Goal: Information Seeking & Learning: Learn about a topic

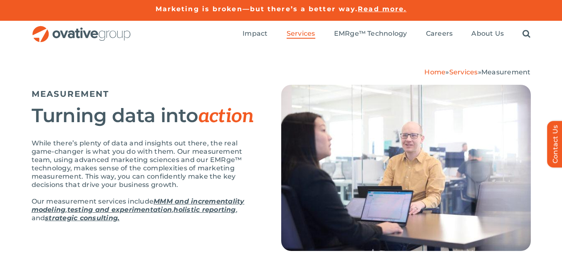
click at [199, 202] on link "MMM and incrementality modeling" at bounding box center [138, 206] width 213 height 16
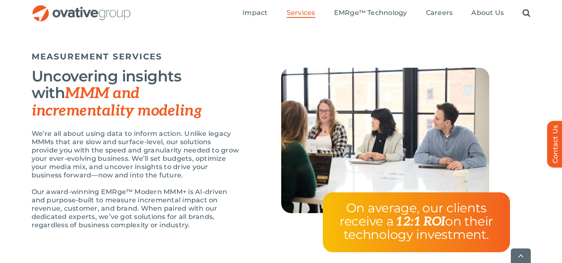
scroll to position [699, 0]
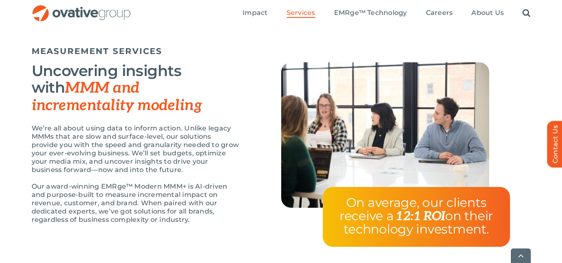
click at [116, 193] on p "Our award-winning EMRge™ Modern MMM+ is AI-driven and purpose-built to measure …" at bounding box center [136, 204] width 208 height 42
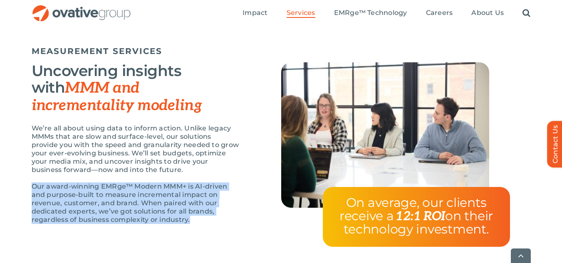
click at [116, 193] on p "Our award-winning EMRge™ Modern MMM+ is AI-driven and purpose-built to measure …" at bounding box center [136, 204] width 208 height 42
copy div "Our award-winning EMRge™ Modern MMM+ is AI-driven and purpose-built to measure …"
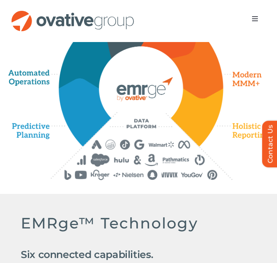
scroll to position [568, 0]
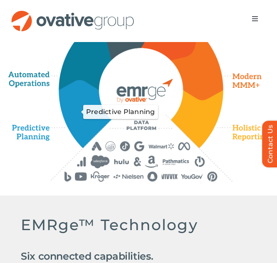
click at [91, 149] on icon "Predictive Planning" at bounding box center [83, 114] width 53 height 69
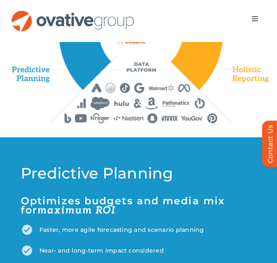
scroll to position [556, 0]
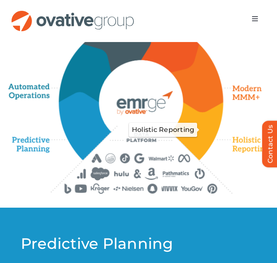
click at [203, 161] on icon "Holistic Reporting" at bounding box center [199, 132] width 54 height 59
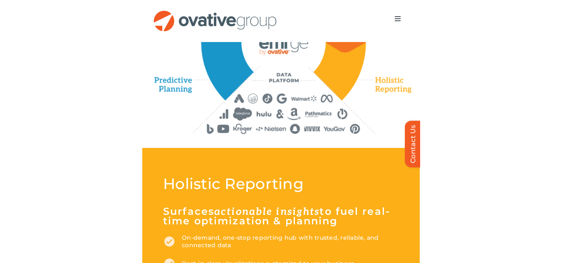
scroll to position [616, 0]
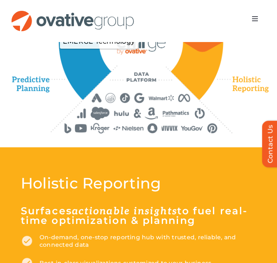
click at [139, 79] on icon "EMERGE Technology" at bounding box center [140, 41] width 87 height 87
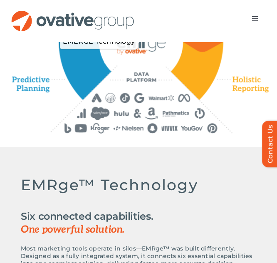
click at [176, 70] on icon "EMERGE Technology" at bounding box center [140, 41] width 87 height 87
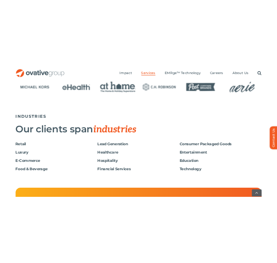
scroll to position [1289, 0]
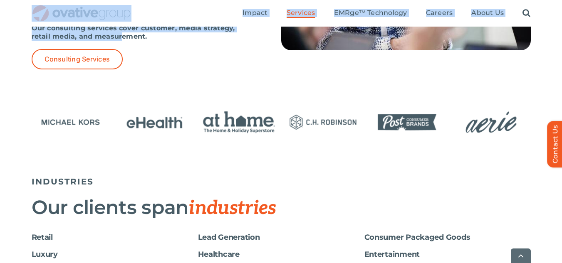
drag, startPoint x: 118, startPoint y: 4, endPoint x: 123, endPoint y: -5, distance: 9.9
click at [123, 0] on html "Skip to content Marketing is broken—but there’s a better way. Read more. Market…" at bounding box center [281, 23] width 562 height 2639
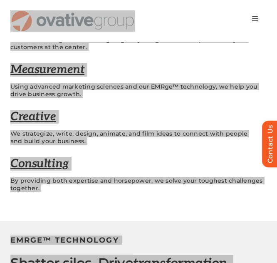
scroll to position [0, 0]
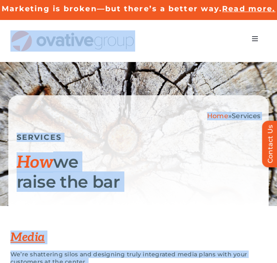
click at [5, 176] on div "Home » Services SERVICES How we raise the bar" at bounding box center [138, 134] width 277 height 144
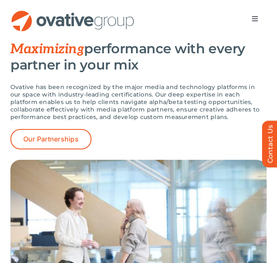
scroll to position [2720, 0]
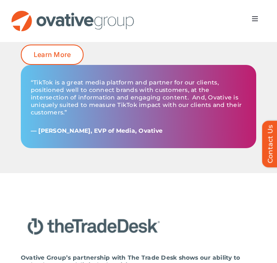
scroll to position [1650, 0]
